Goal: Task Accomplishment & Management: Use online tool/utility

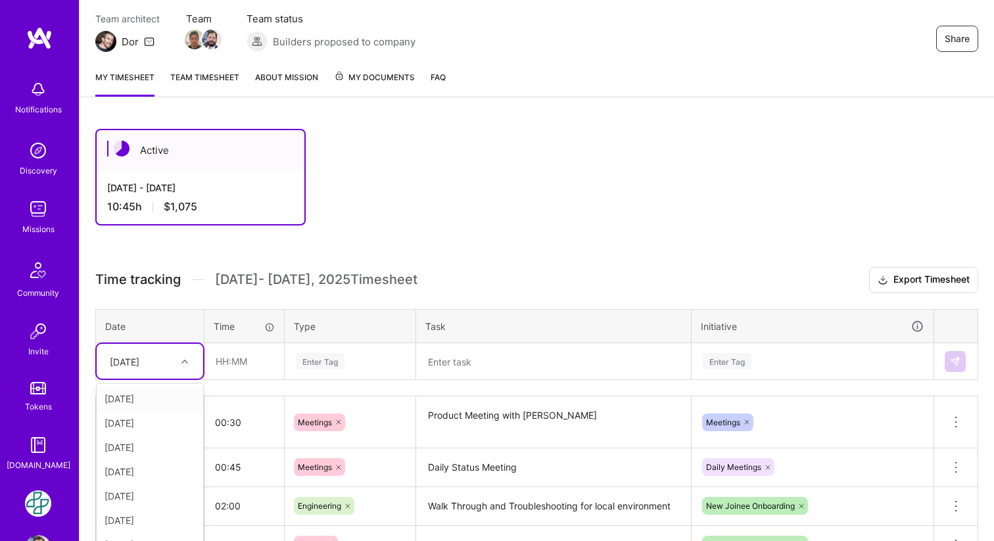
scroll to position [158, 0]
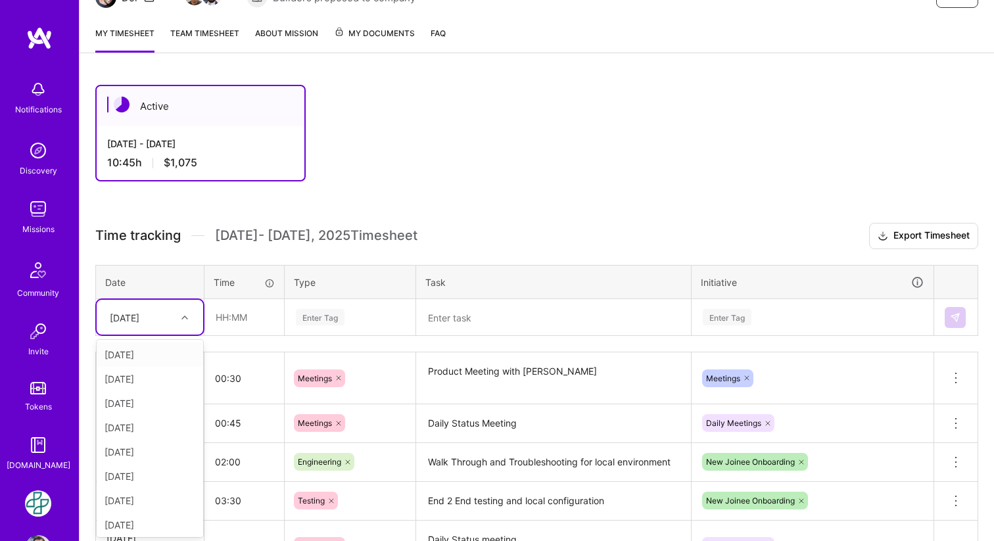
click at [183, 334] on div "option [DATE] focused, 1 of 14. 13 results available. Use Up and Down to choose…" at bounding box center [150, 317] width 106 height 35
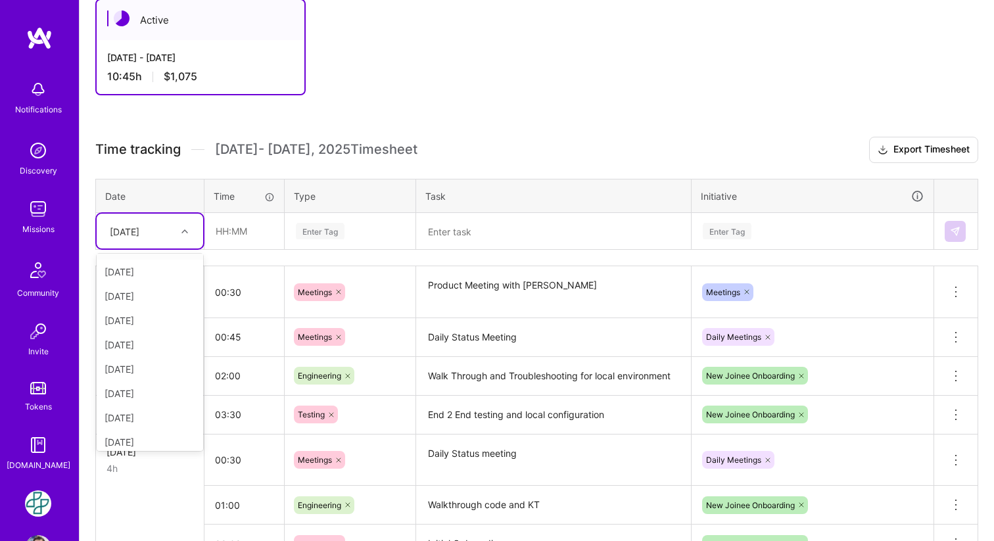
scroll to position [124, 0]
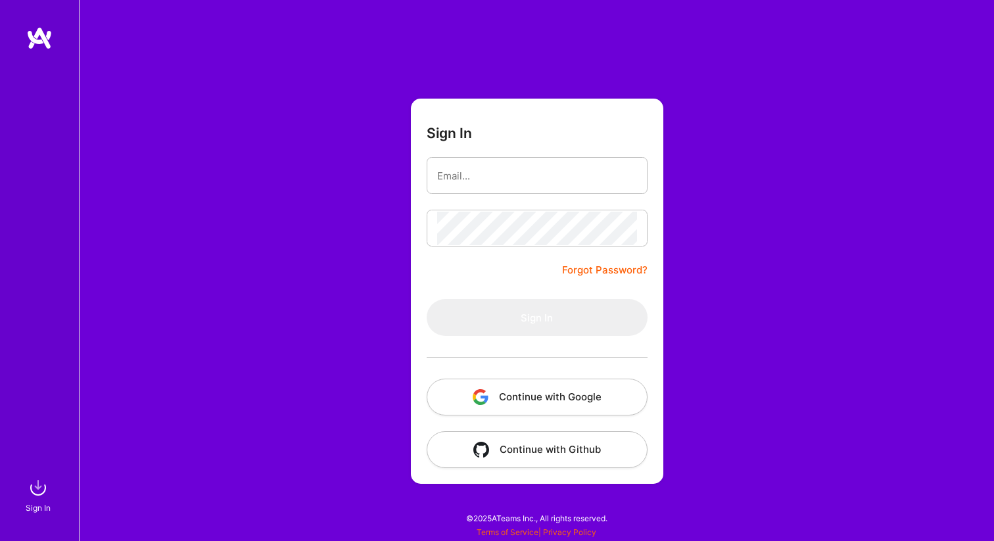
click at [545, 393] on button "Continue with Google" at bounding box center [536, 396] width 221 height 37
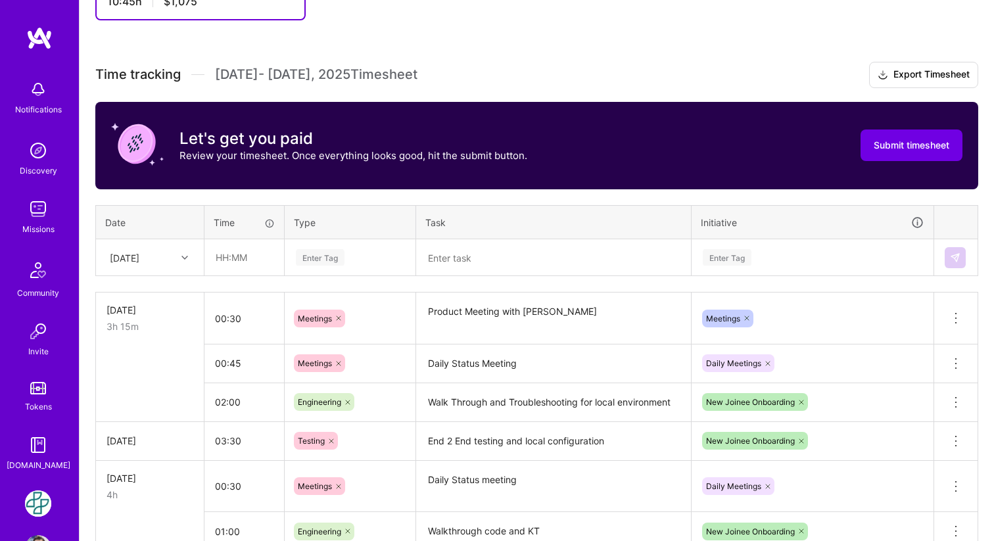
scroll to position [333, 0]
